Goal: Navigation & Orientation: Find specific page/section

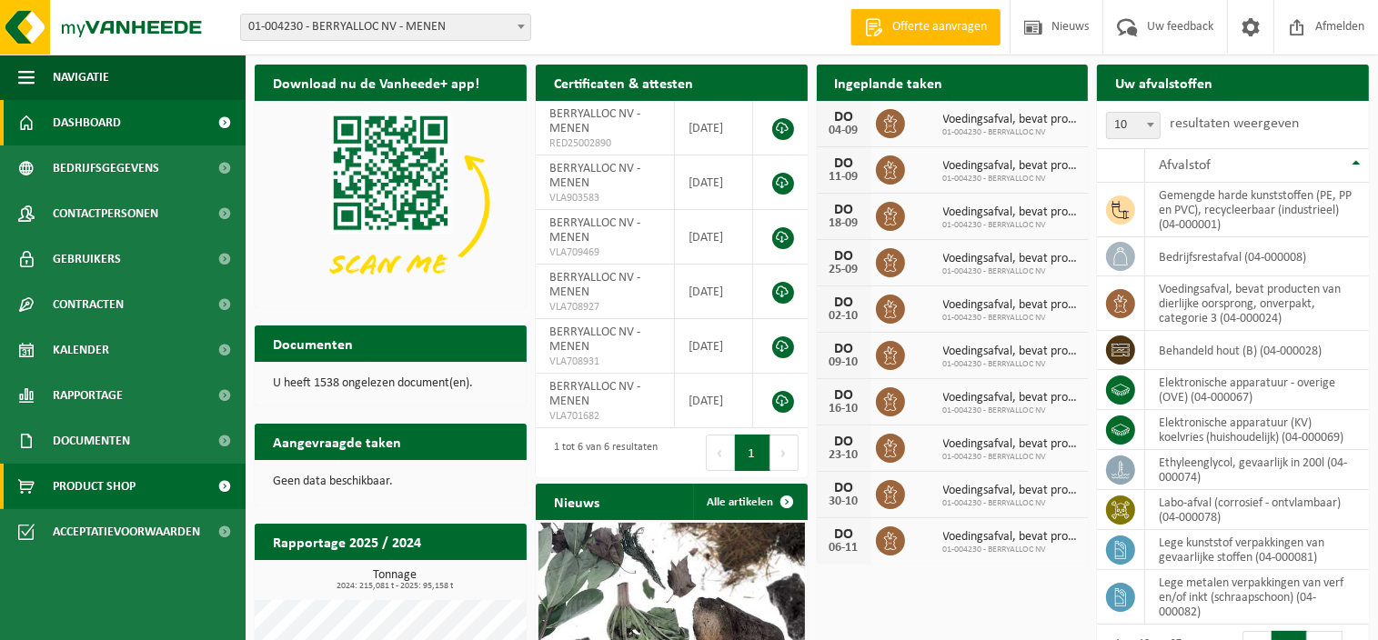
click at [82, 479] on span "Product Shop" at bounding box center [94, 486] width 83 height 45
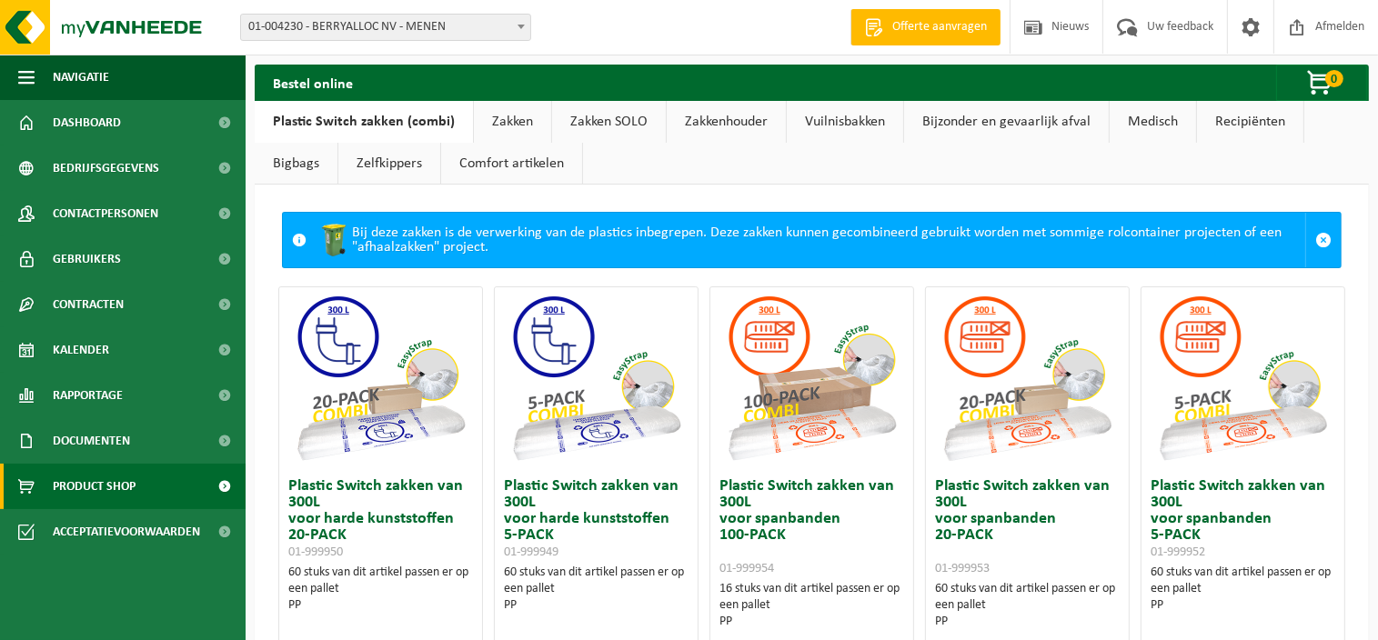
click at [510, 163] on link "Comfort artikelen" at bounding box center [511, 164] width 141 height 42
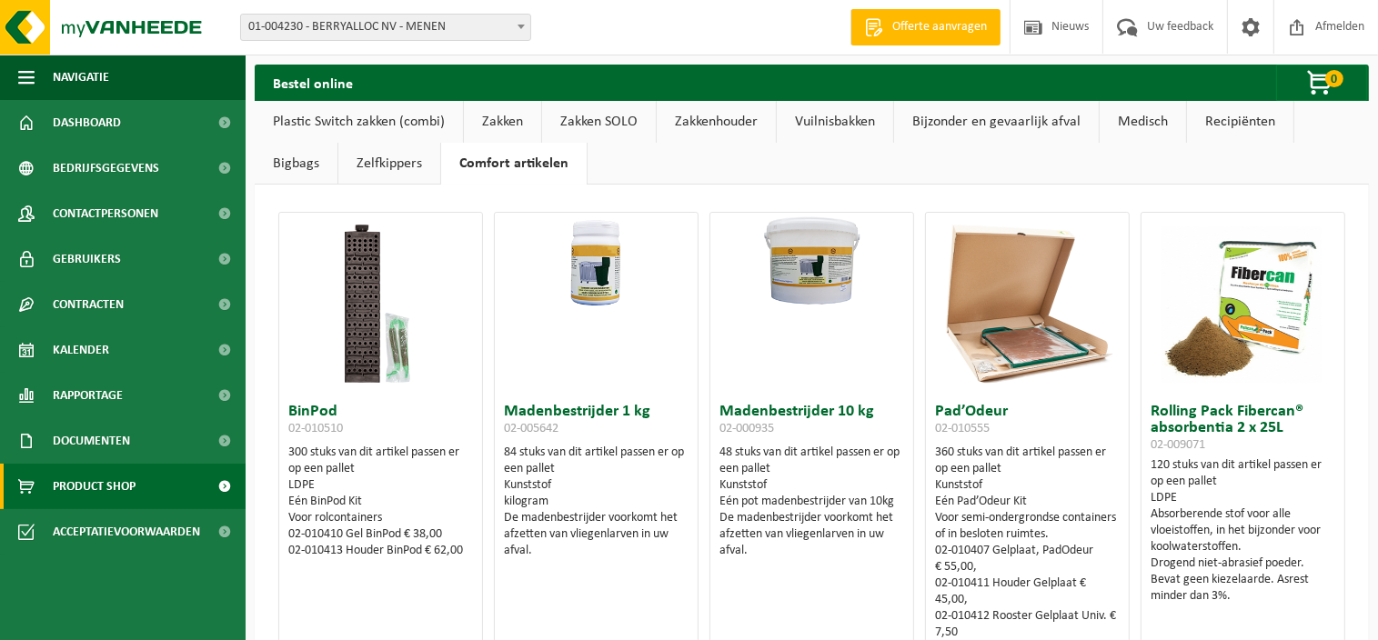
click at [371, 171] on link "Zelfkippers" at bounding box center [389, 164] width 102 height 42
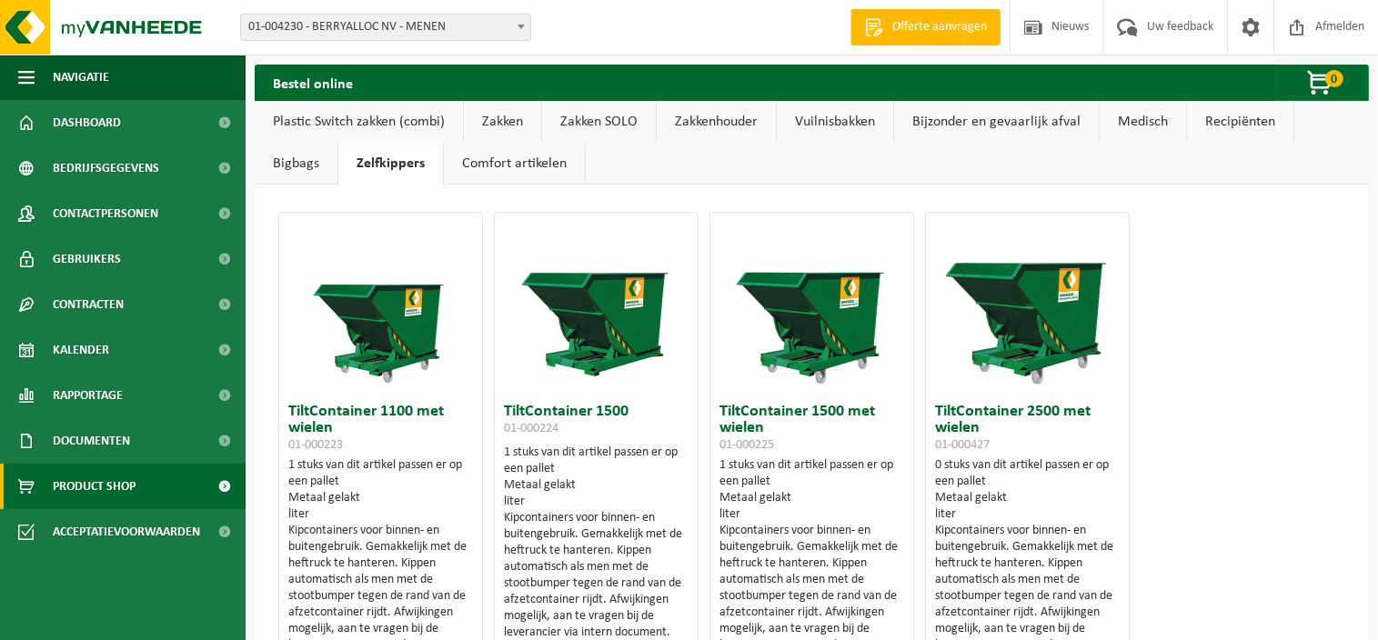
click at [266, 168] on link "Bigbags" at bounding box center [296, 164] width 83 height 42
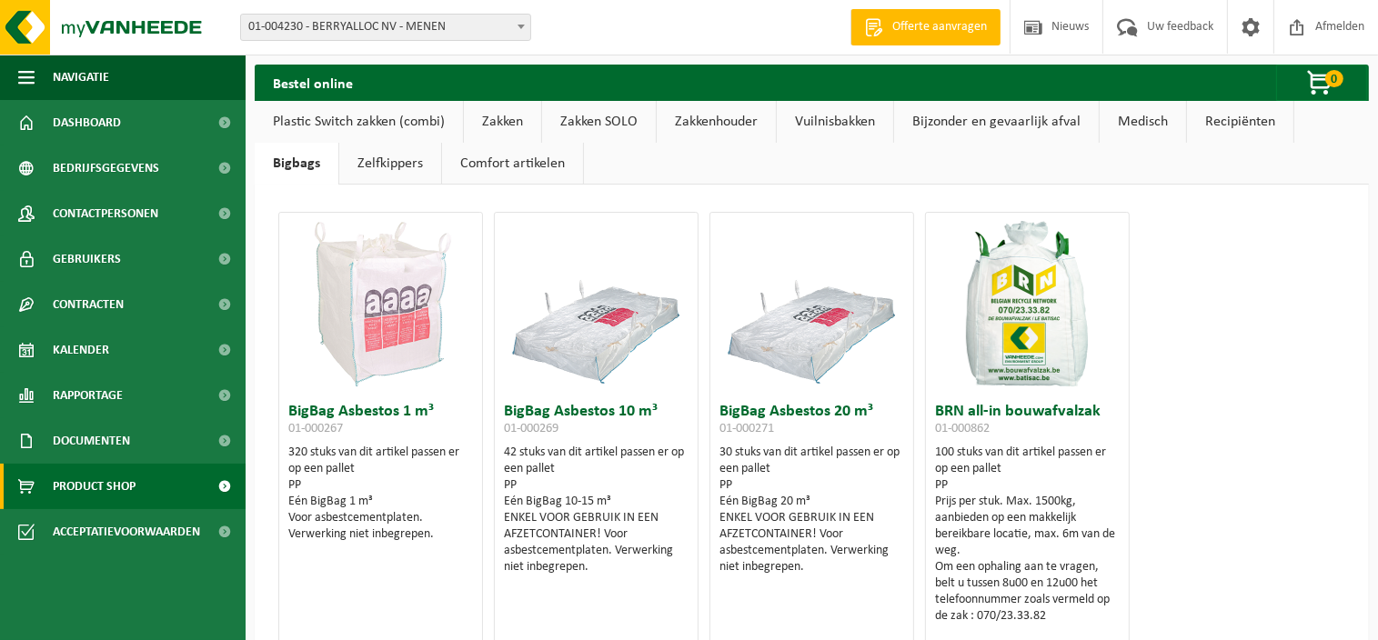
click at [1216, 117] on link "Recipiënten" at bounding box center [1240, 122] width 106 height 42
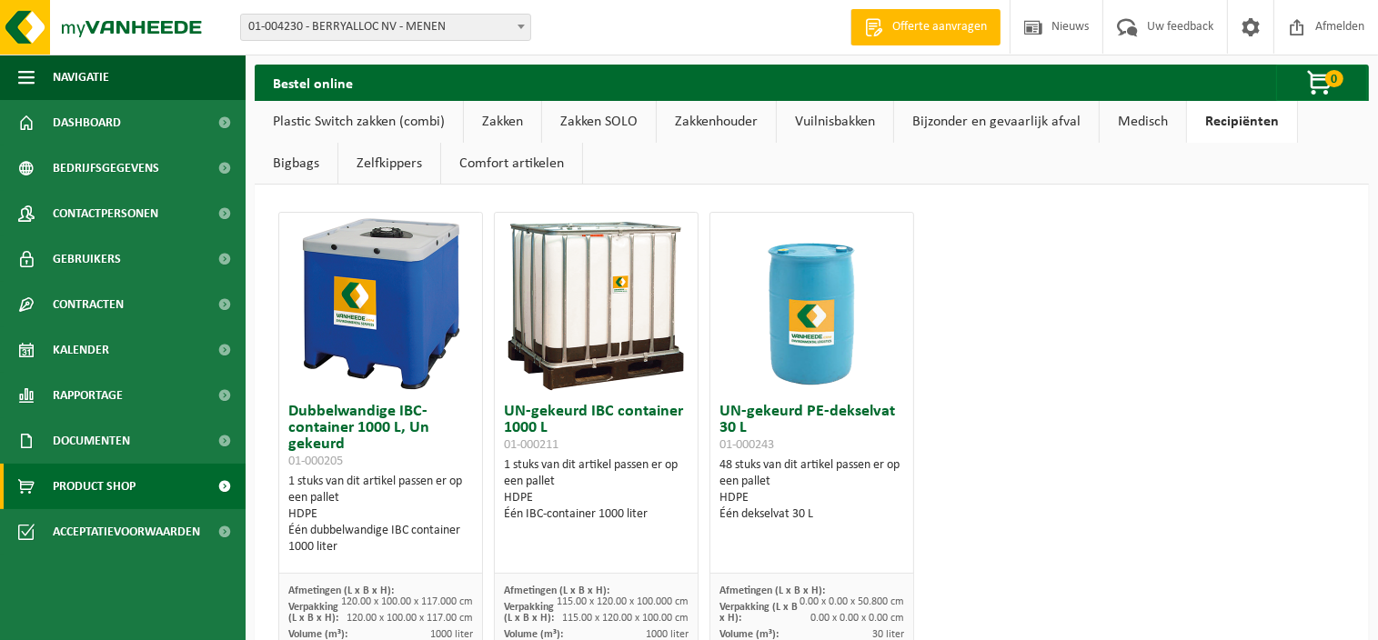
click at [1143, 123] on link "Medisch" at bounding box center [1143, 122] width 86 height 42
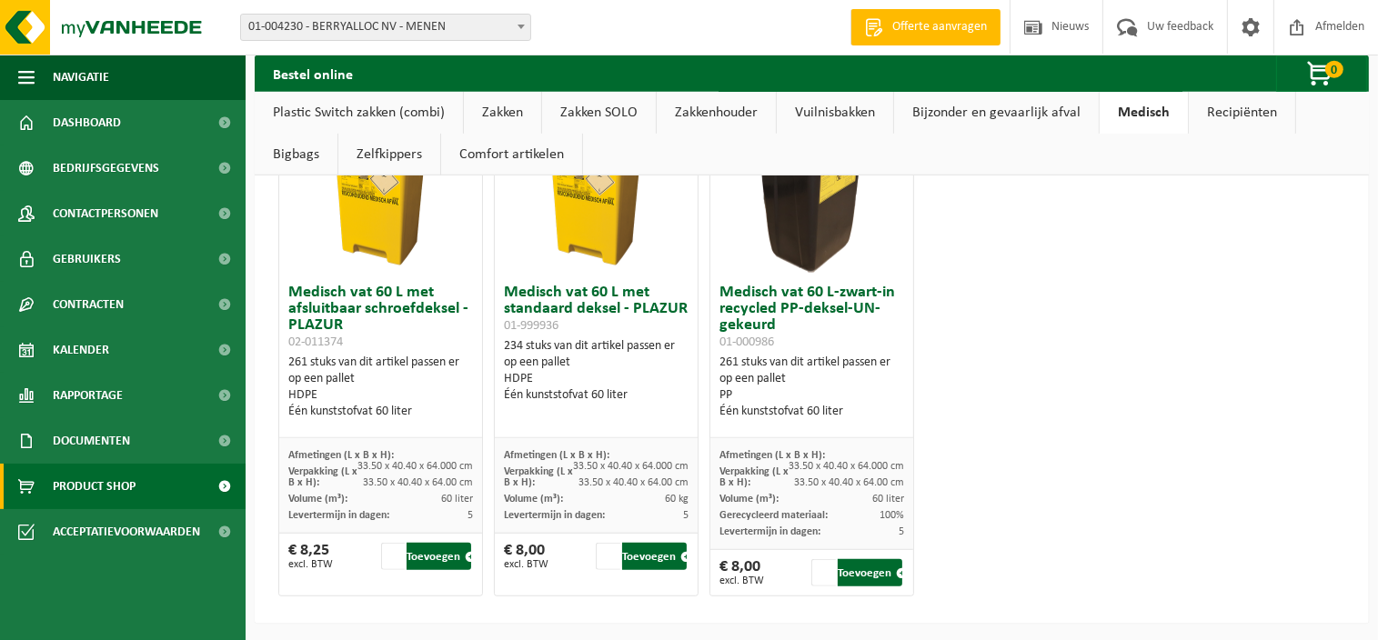
scroll to position [709, 0]
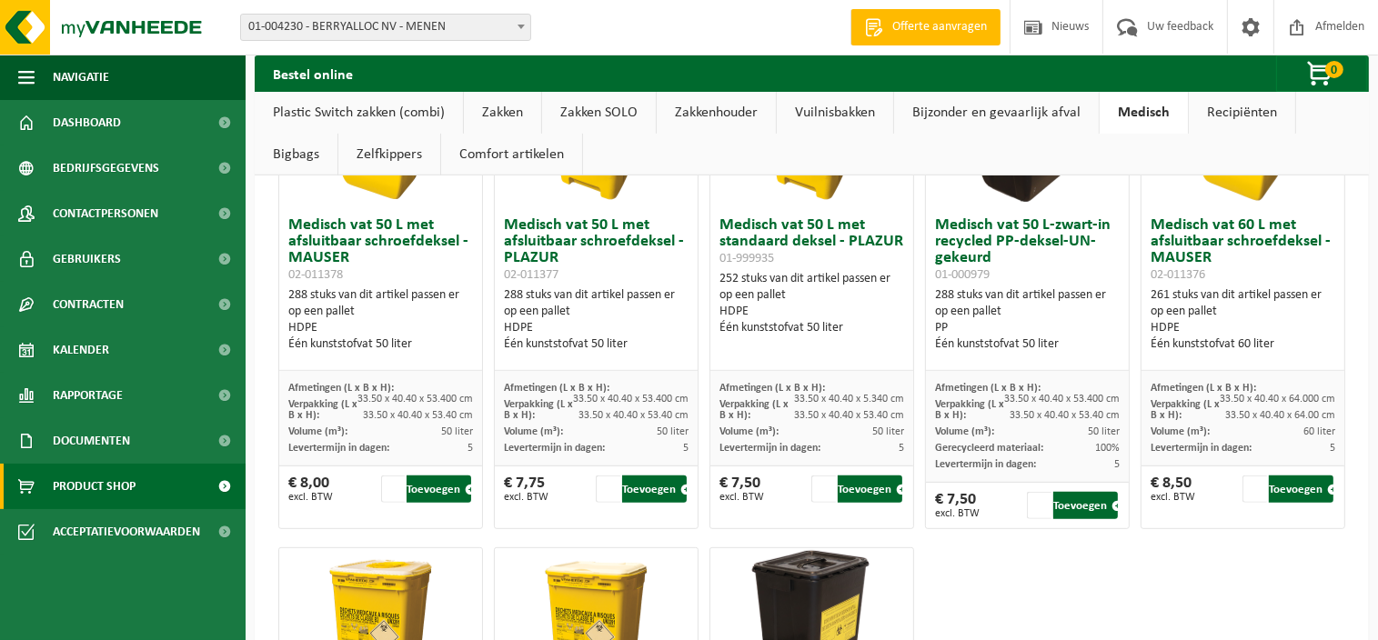
click at [1022, 110] on link "Bijzonder en gevaarlijk afval" at bounding box center [996, 113] width 205 height 42
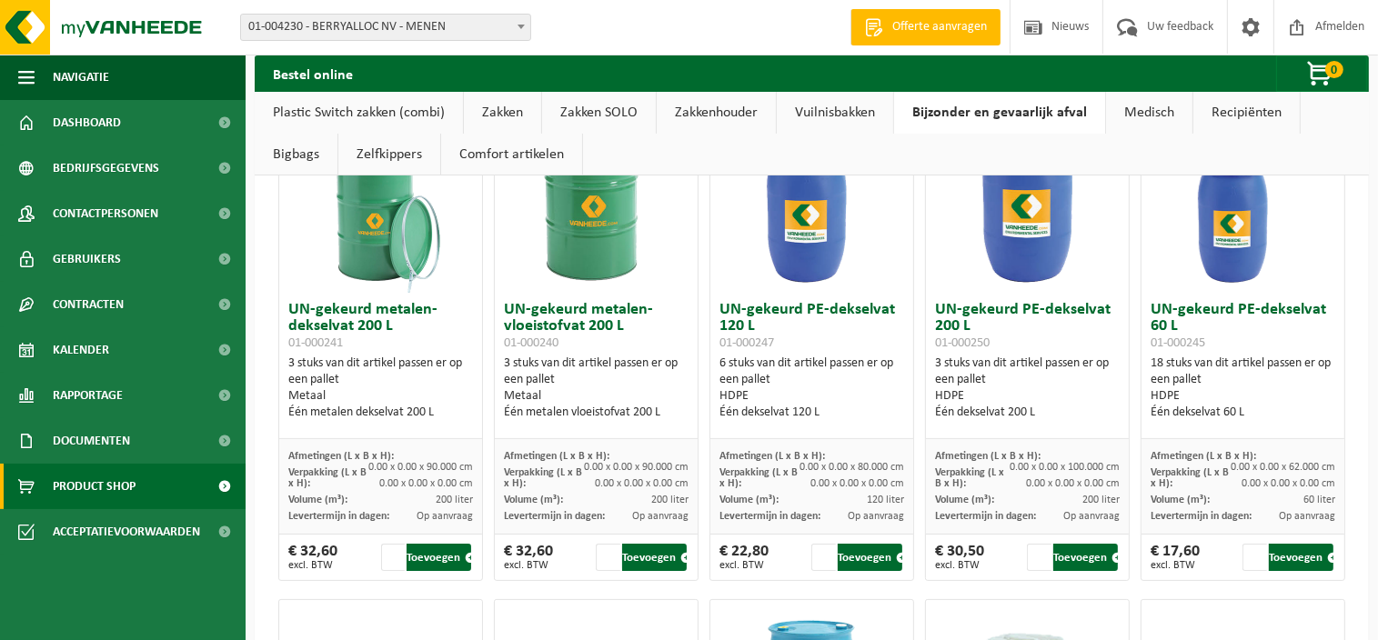
scroll to position [0, 0]
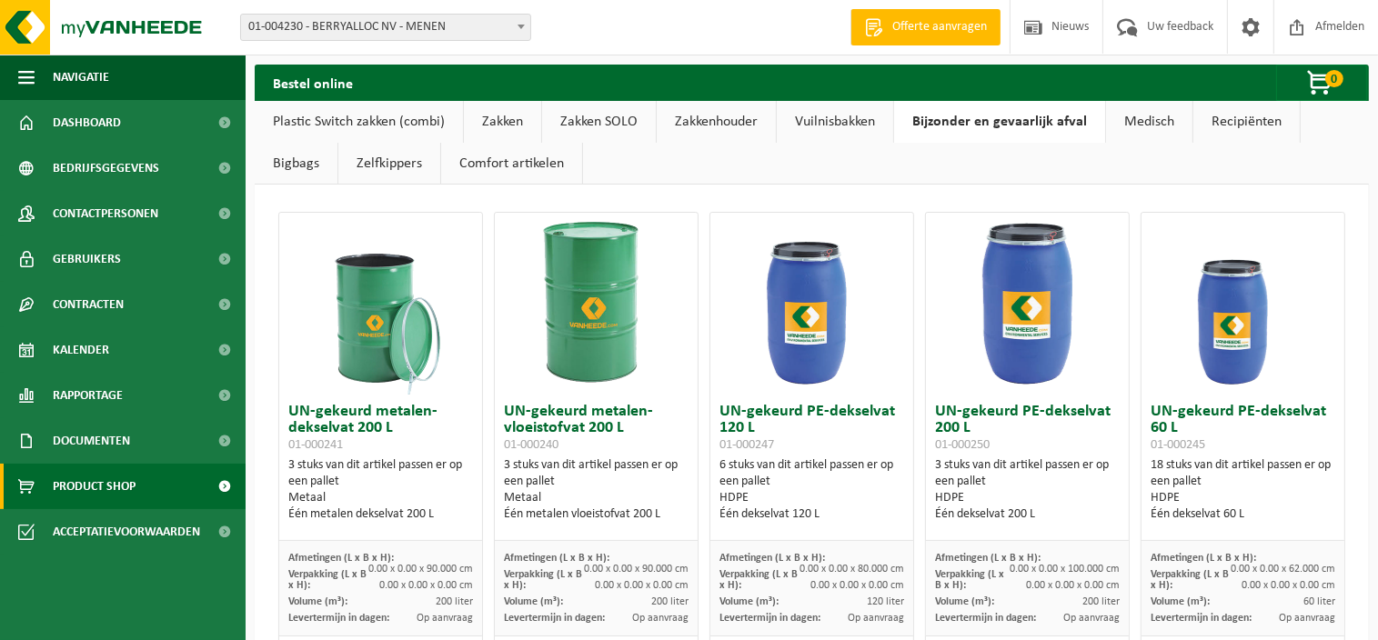
click at [861, 120] on link "Vuilnisbakken" at bounding box center [835, 122] width 116 height 42
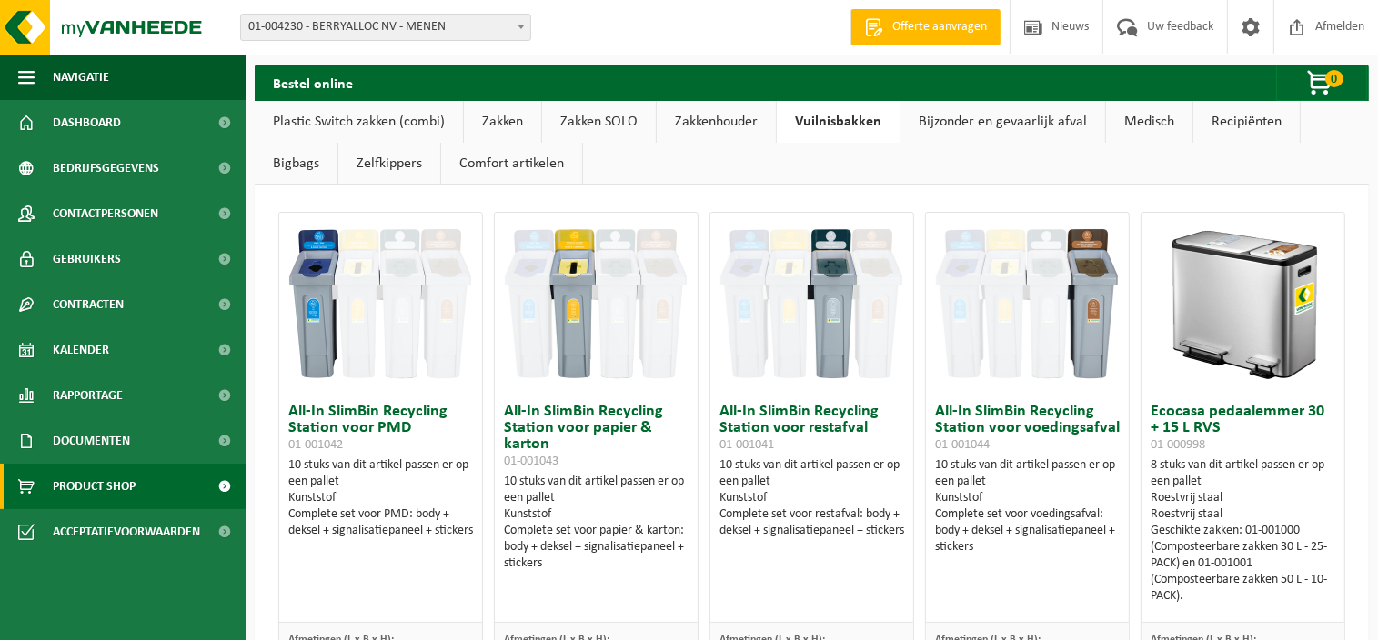
click at [732, 125] on link "Zakkenhouder" at bounding box center [716, 122] width 119 height 42
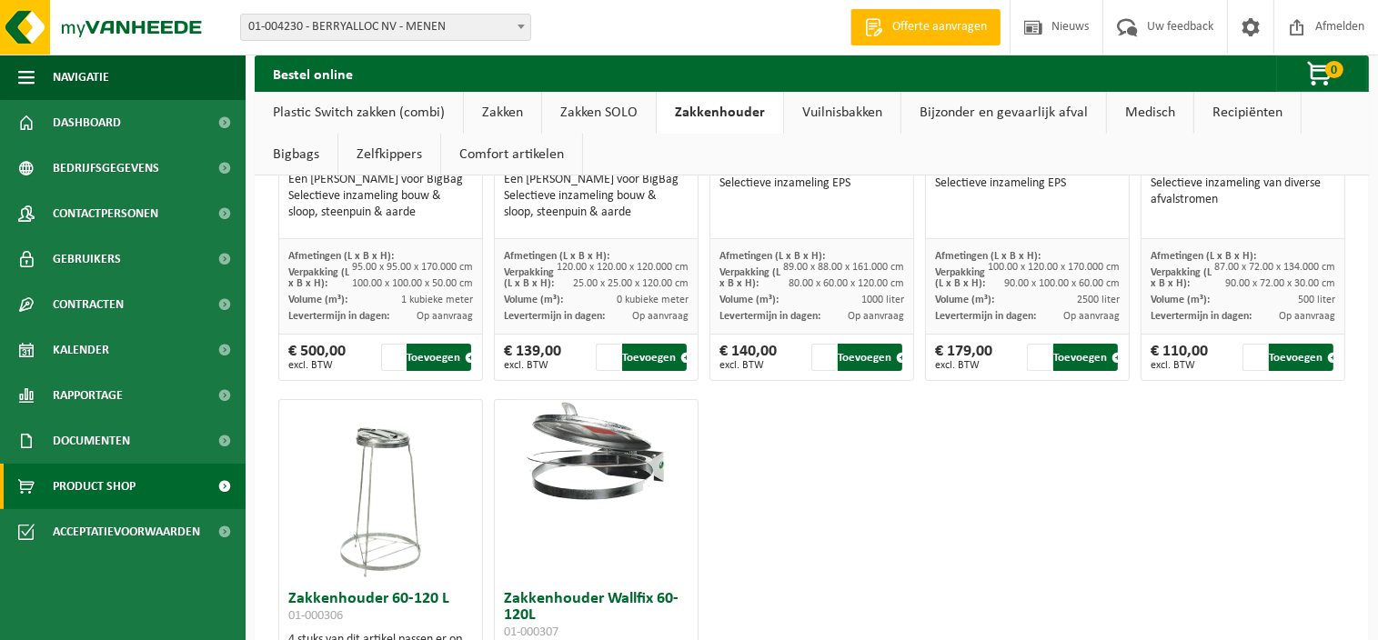
scroll to position [96, 0]
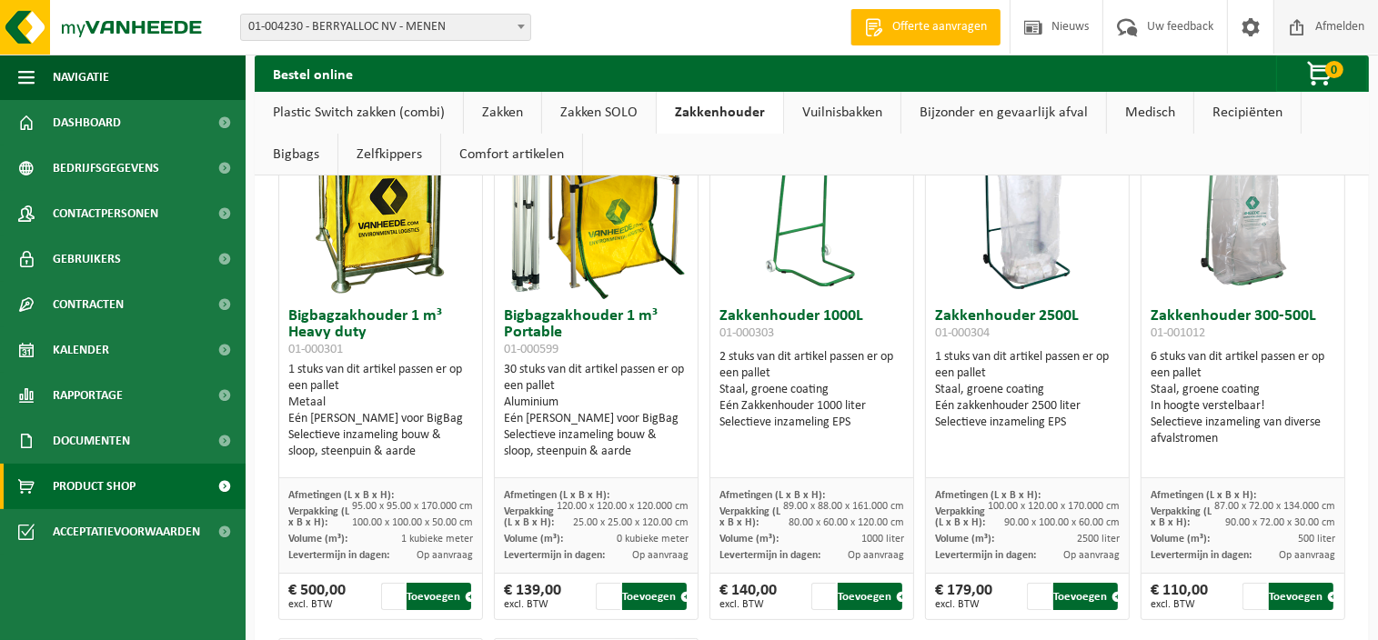
click at [1351, 23] on span "Afmelden" at bounding box center [1340, 27] width 58 height 54
